Goal: Task Accomplishment & Management: Manage account settings

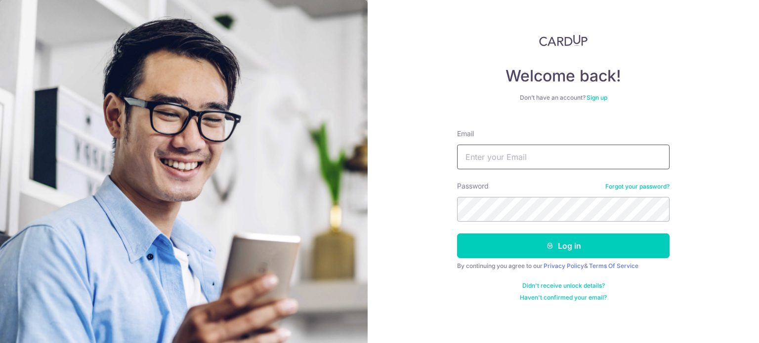
drag, startPoint x: 0, startPoint y: 0, endPoint x: 521, endPoint y: 161, distance: 545.5
click at [522, 159] on input "Email" at bounding box center [563, 157] width 212 height 25
type input "[EMAIL_ADDRESS][DOMAIN_NAME]"
click at [457, 234] on button "Log in" at bounding box center [563, 246] width 212 height 25
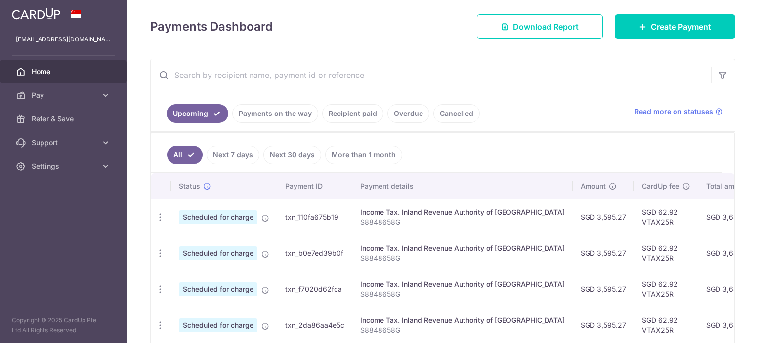
scroll to position [148, 0]
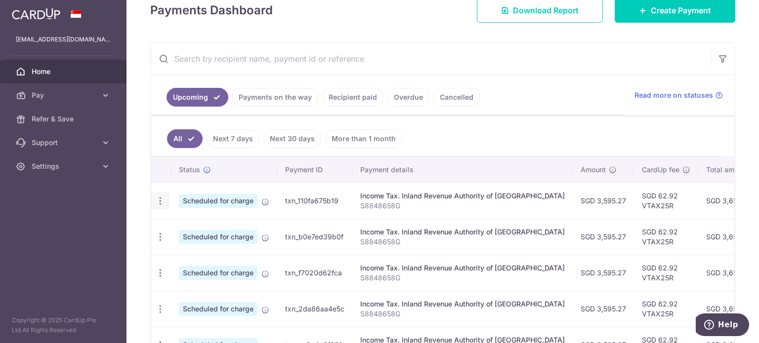
click at [157, 199] on icon "button" at bounding box center [160, 201] width 10 height 10
click at [195, 250] on span "Cancel payment" at bounding box center [213, 253] width 66 height 12
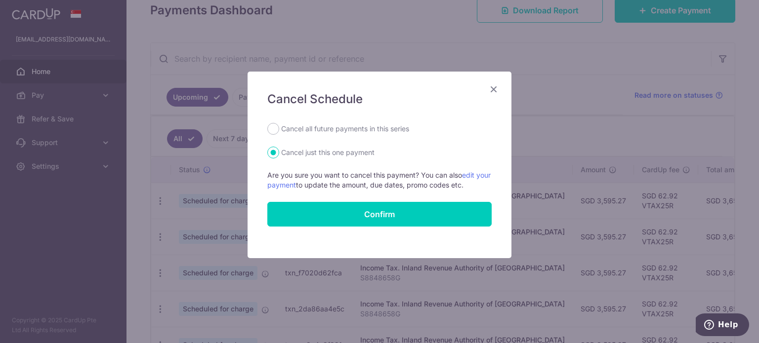
click at [327, 128] on label "Cancel all future payments in this series" at bounding box center [345, 129] width 128 height 12
click at [279, 128] on input "Cancel all future payments in this series" at bounding box center [273, 129] width 12 height 12
radio input "true"
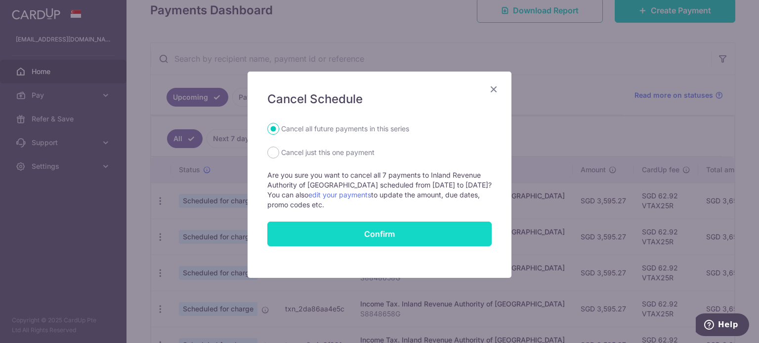
click at [362, 232] on button "Confirm" at bounding box center [379, 234] width 224 height 25
